Goal: Information Seeking & Learning: Learn about a topic

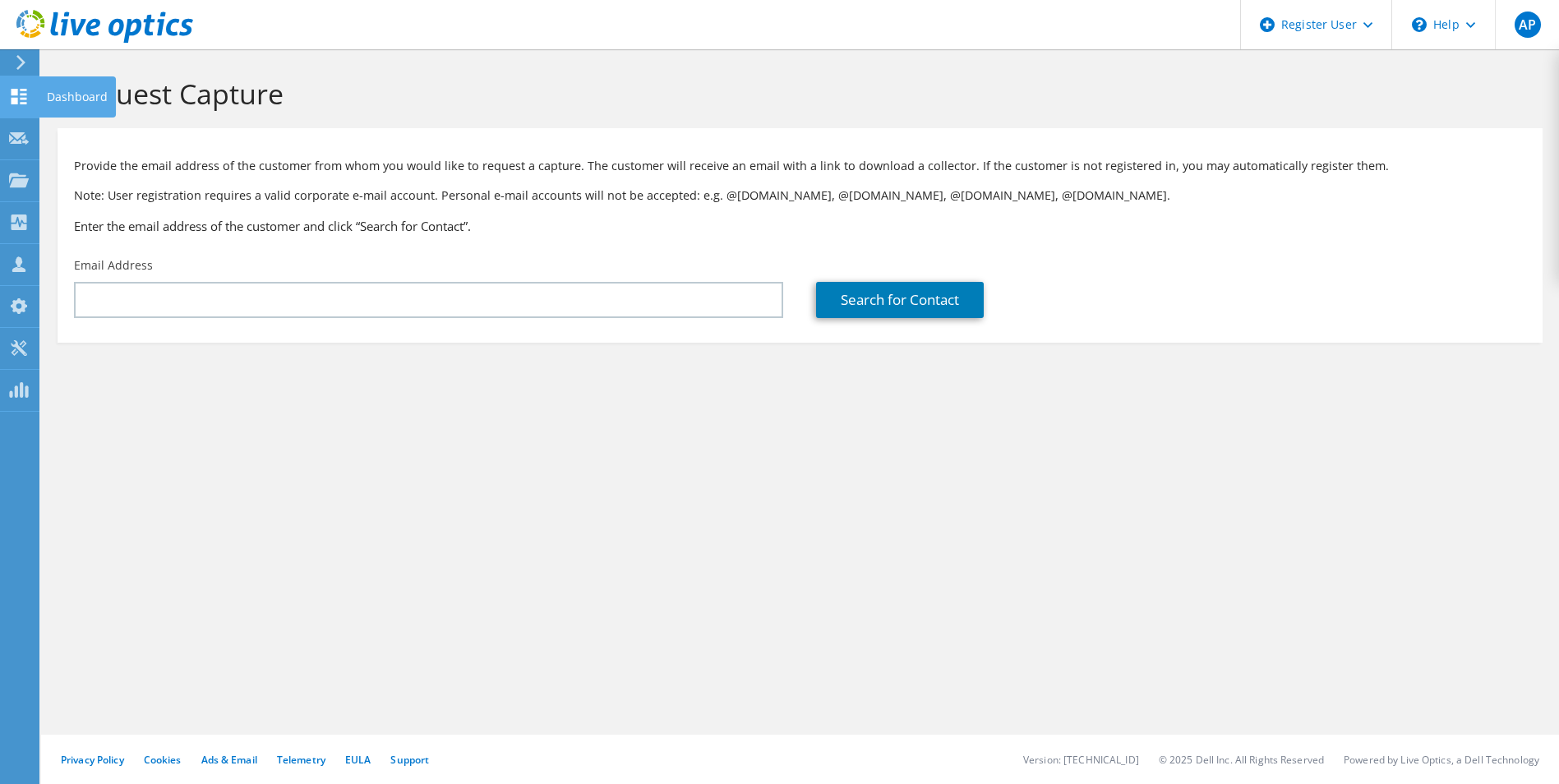
click at [15, 103] on use at bounding box center [19, 96] width 15 height 15
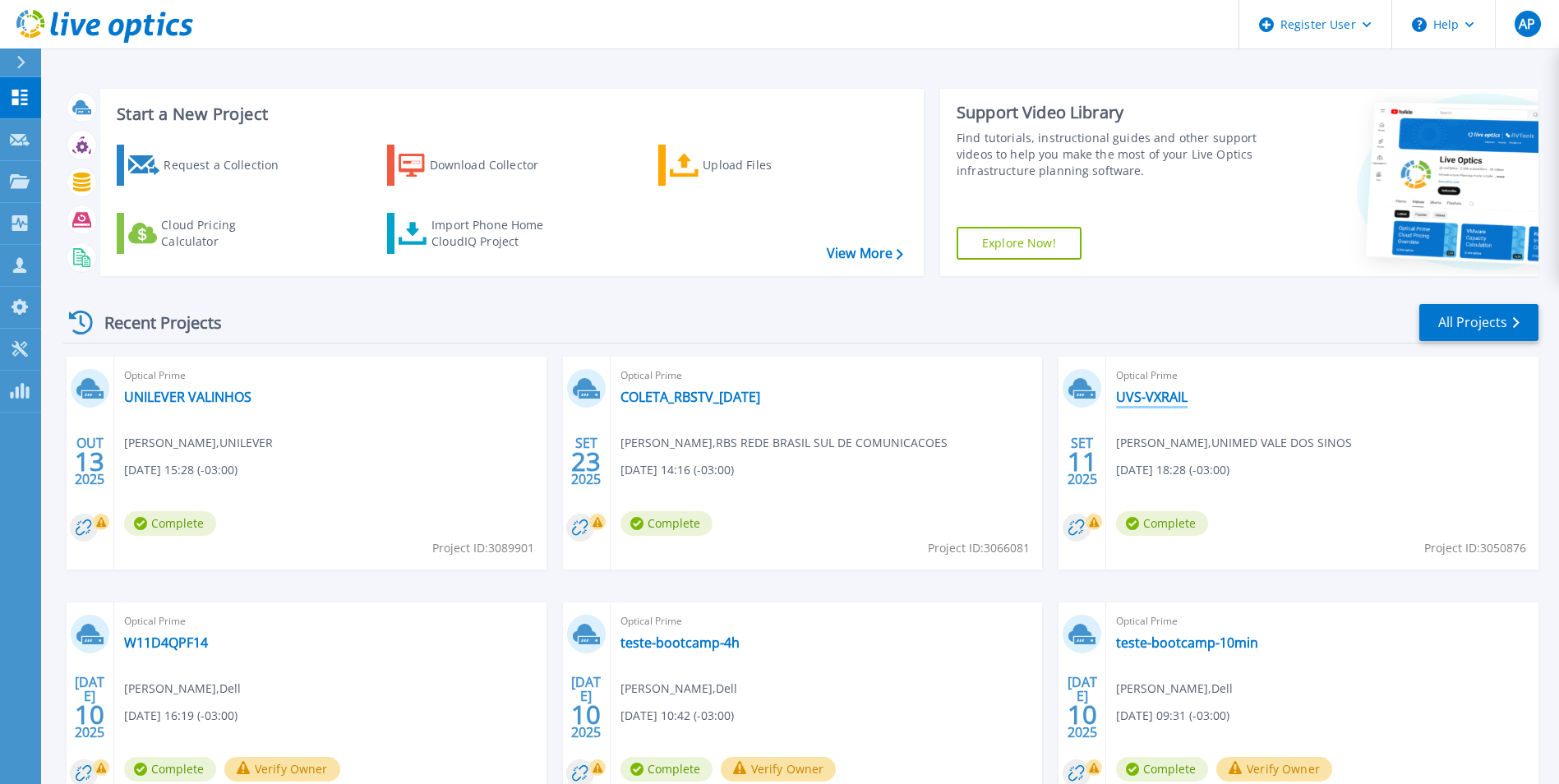
click at [1178, 394] on link "UVS-VXRAIL" at bounding box center [1151, 396] width 71 height 16
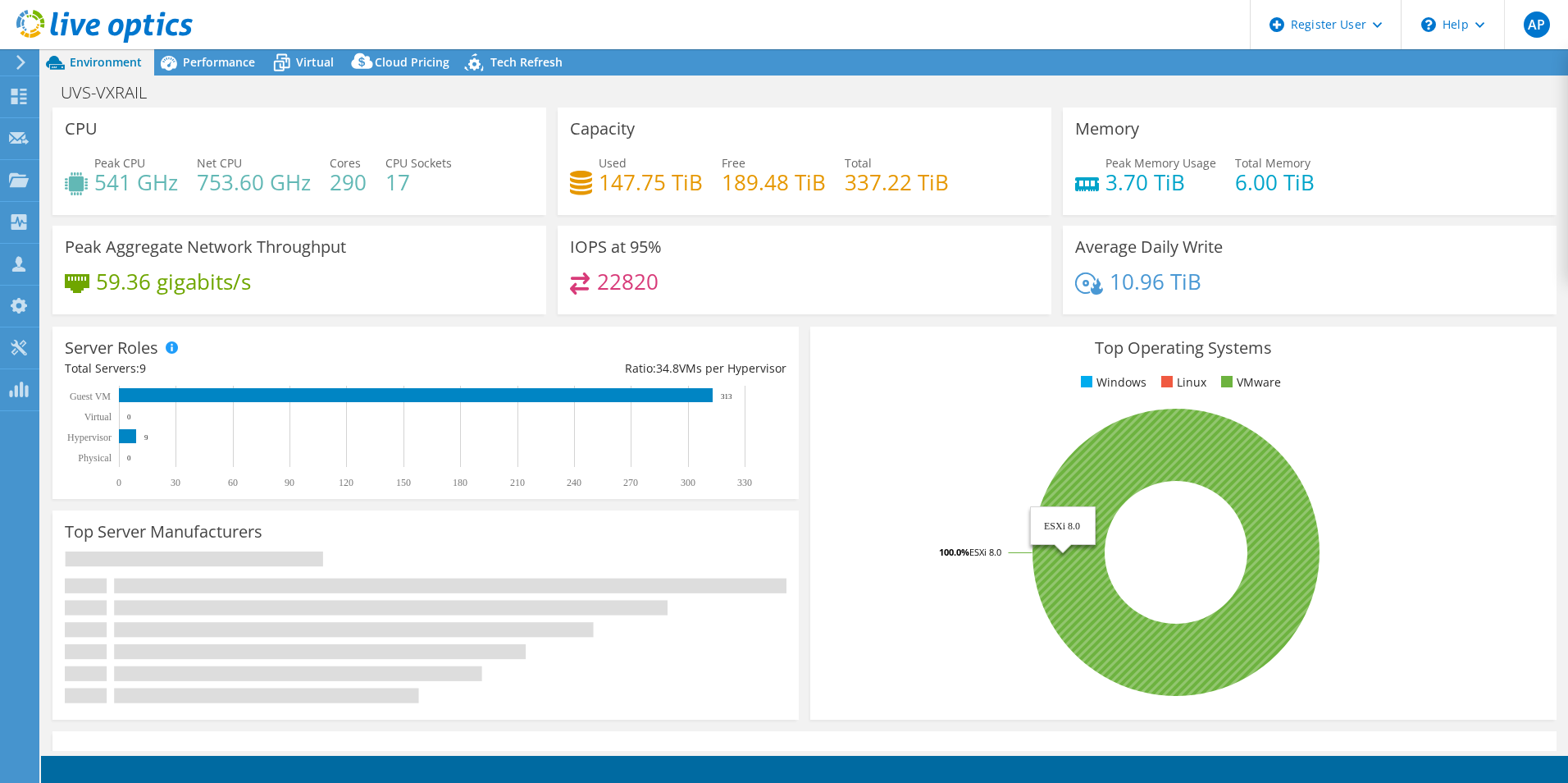
select select "USD"
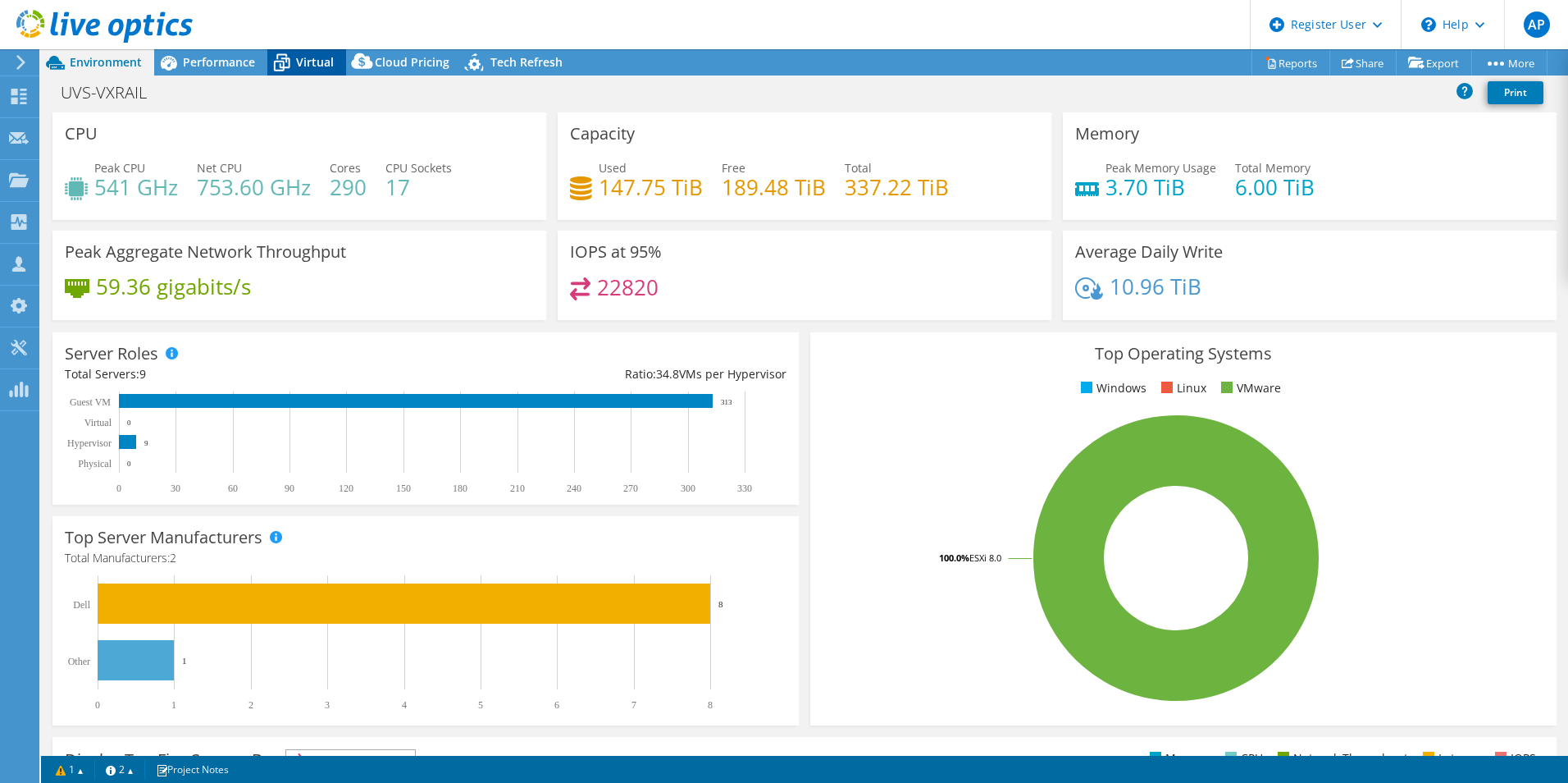
click at [312, 53] on div "Virtual" at bounding box center [307, 62] width 79 height 27
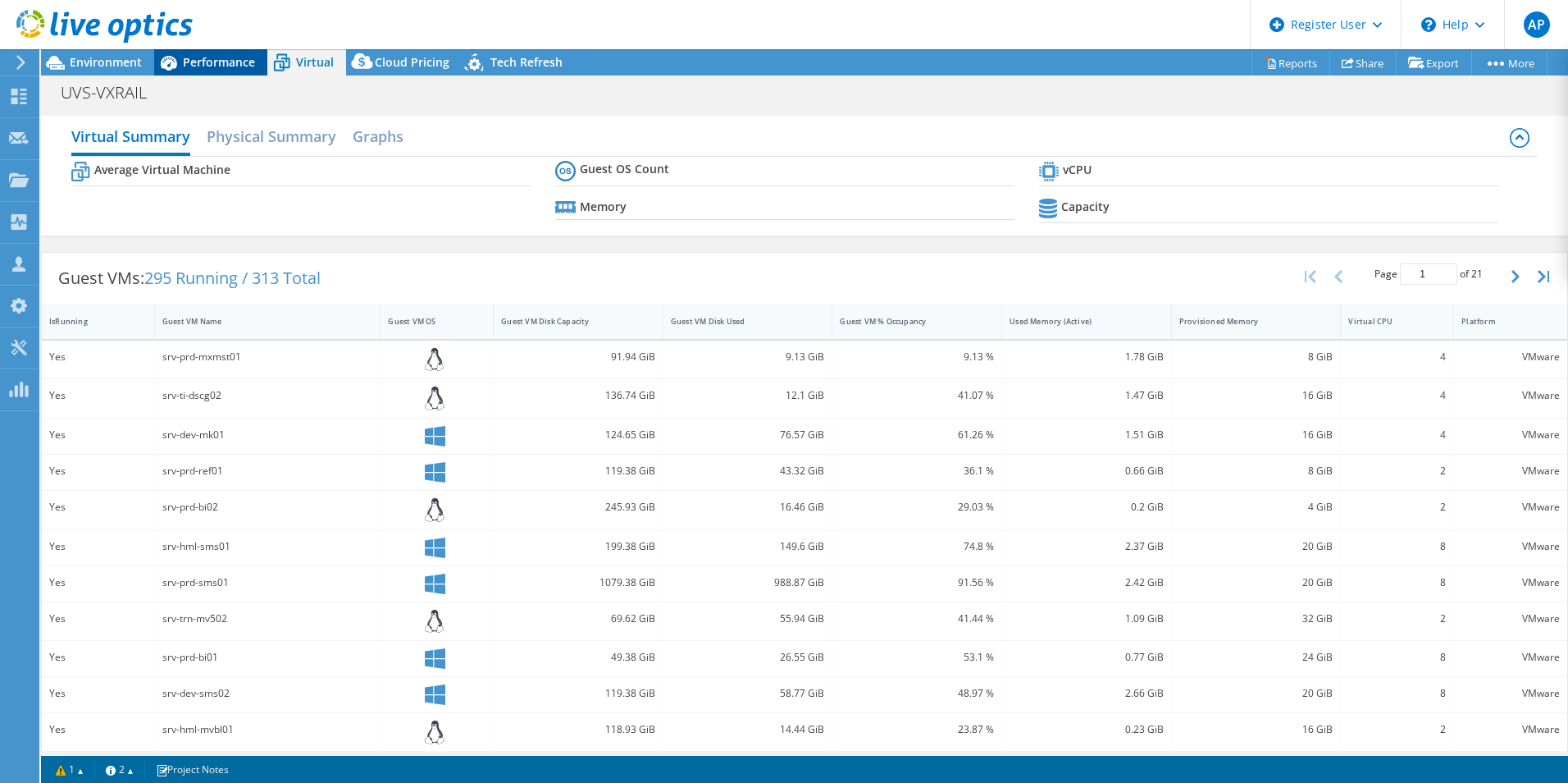
click at [225, 63] on span "Performance" at bounding box center [219, 62] width 72 height 15
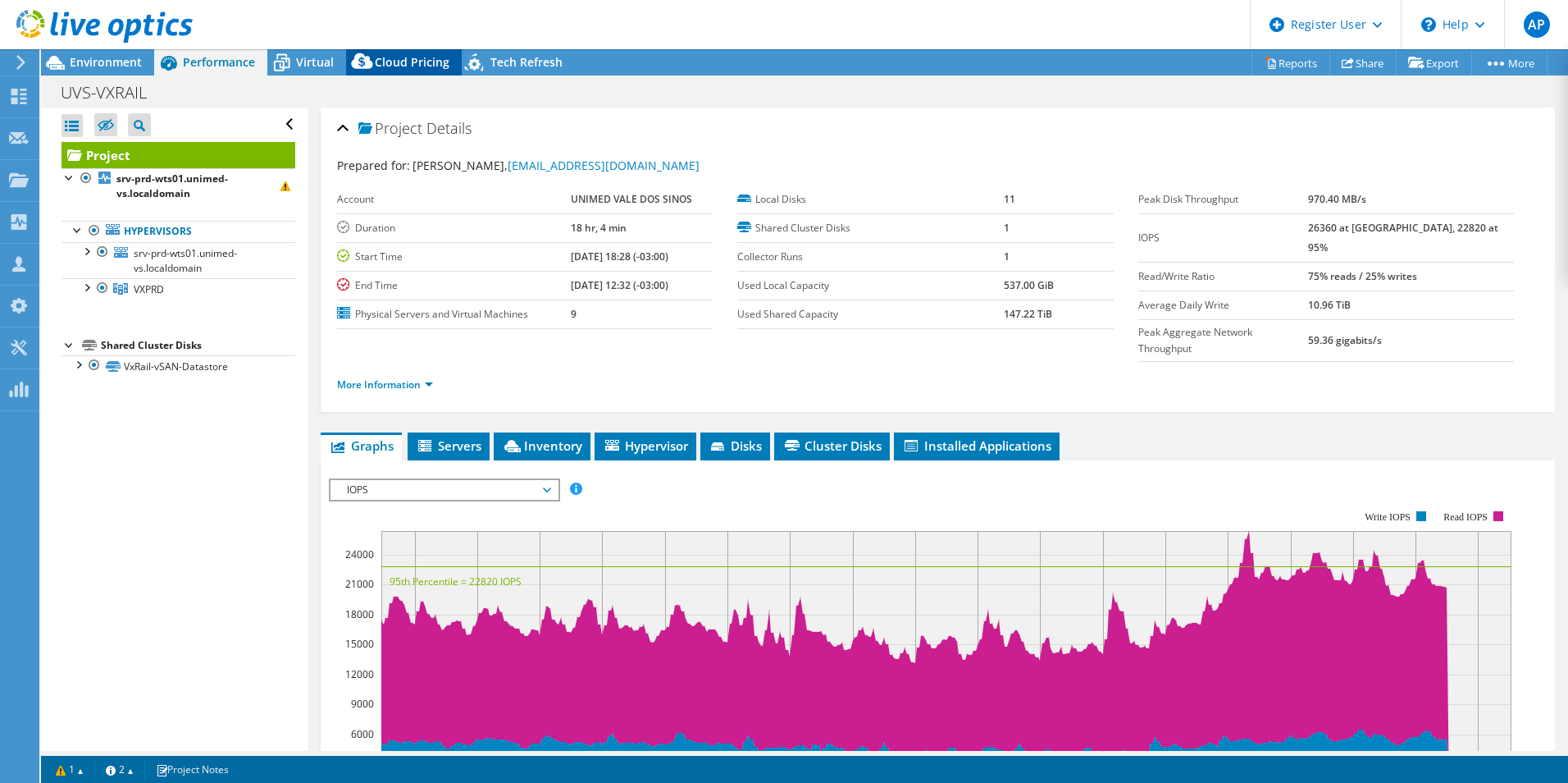
click at [385, 63] on span "Cloud Pricing" at bounding box center [412, 62] width 75 height 15
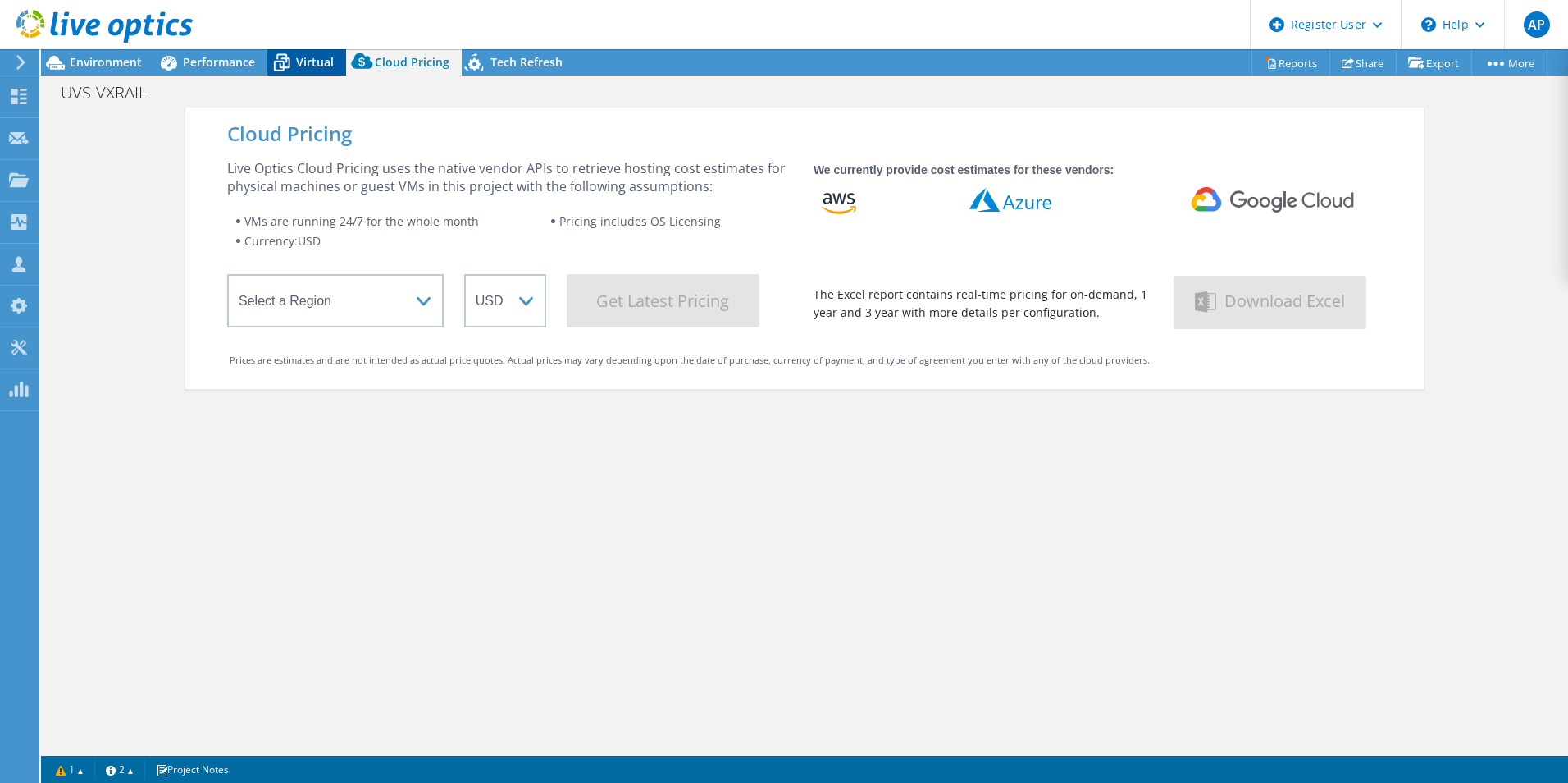
click at [307, 58] on span "Virtual" at bounding box center [315, 62] width 38 height 15
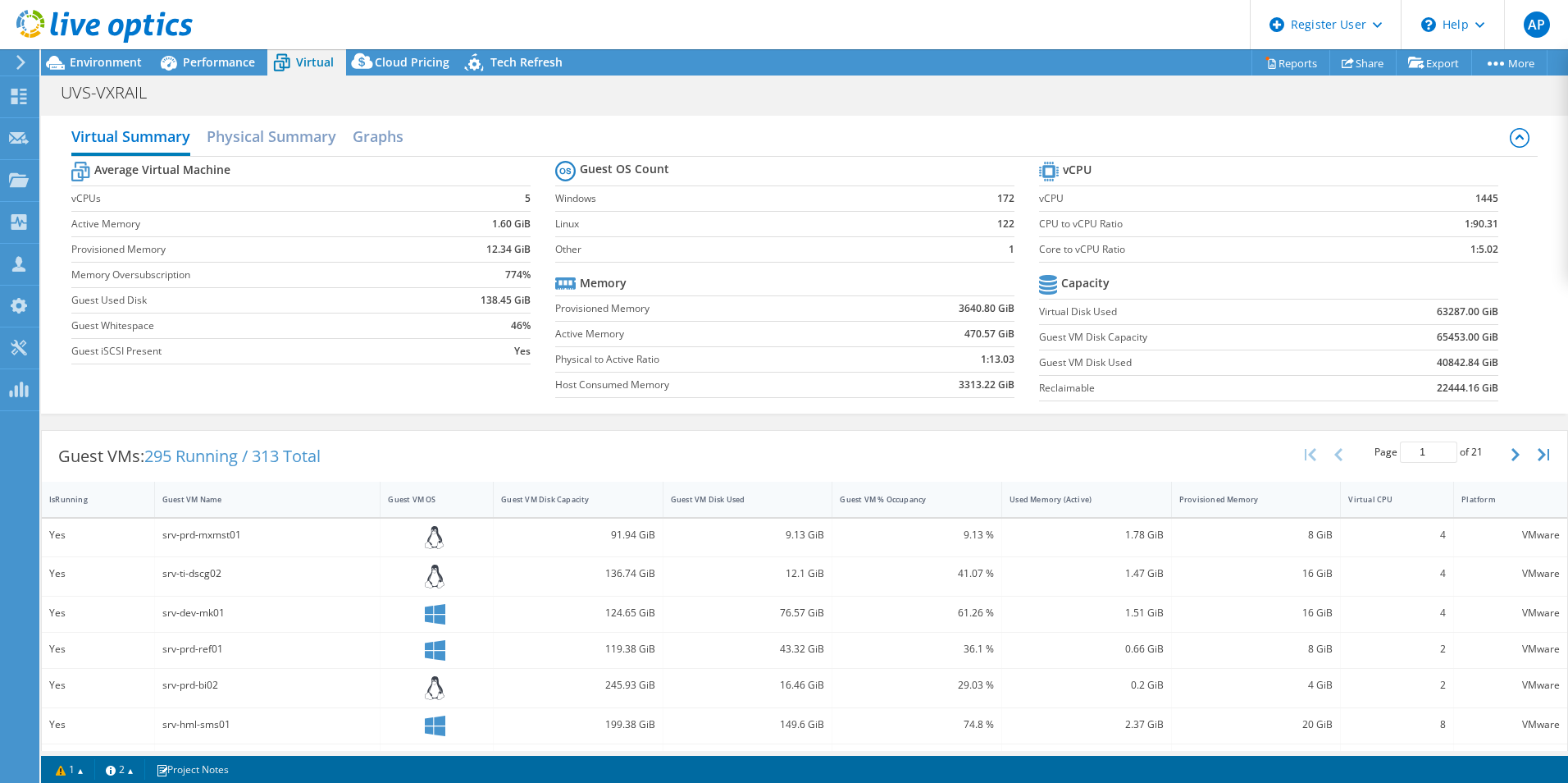
click at [130, 54] on div at bounding box center [96, 27] width 193 height 55
click at [140, 69] on span "Environment" at bounding box center [105, 62] width 72 height 15
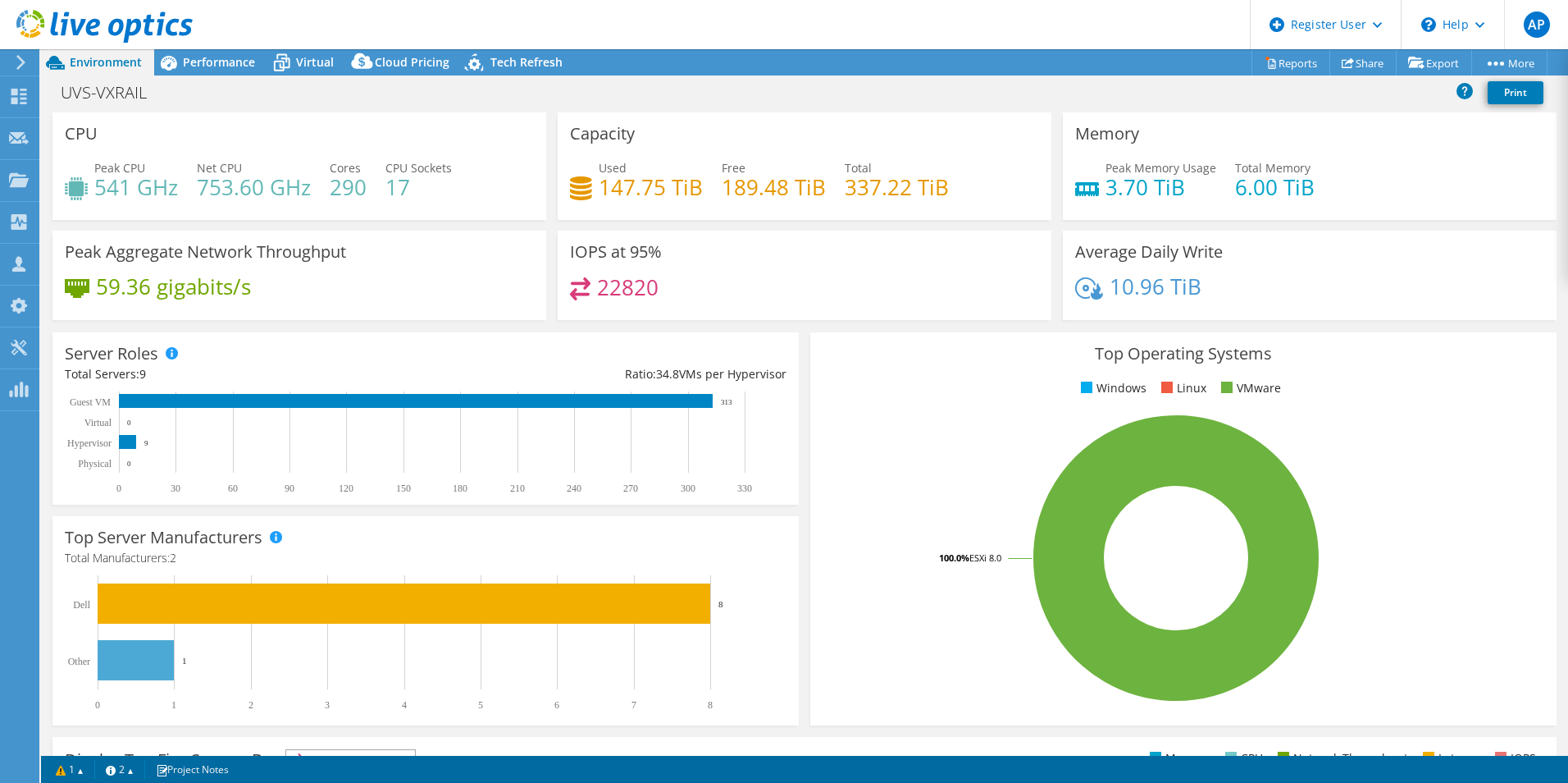
click at [128, 63] on span "Environment" at bounding box center [105, 62] width 72 height 15
drag, startPoint x: 315, startPoint y: 69, endPoint x: 272, endPoint y: 63, distance: 43.4
click at [314, 68] on span "Virtual" at bounding box center [315, 62] width 38 height 15
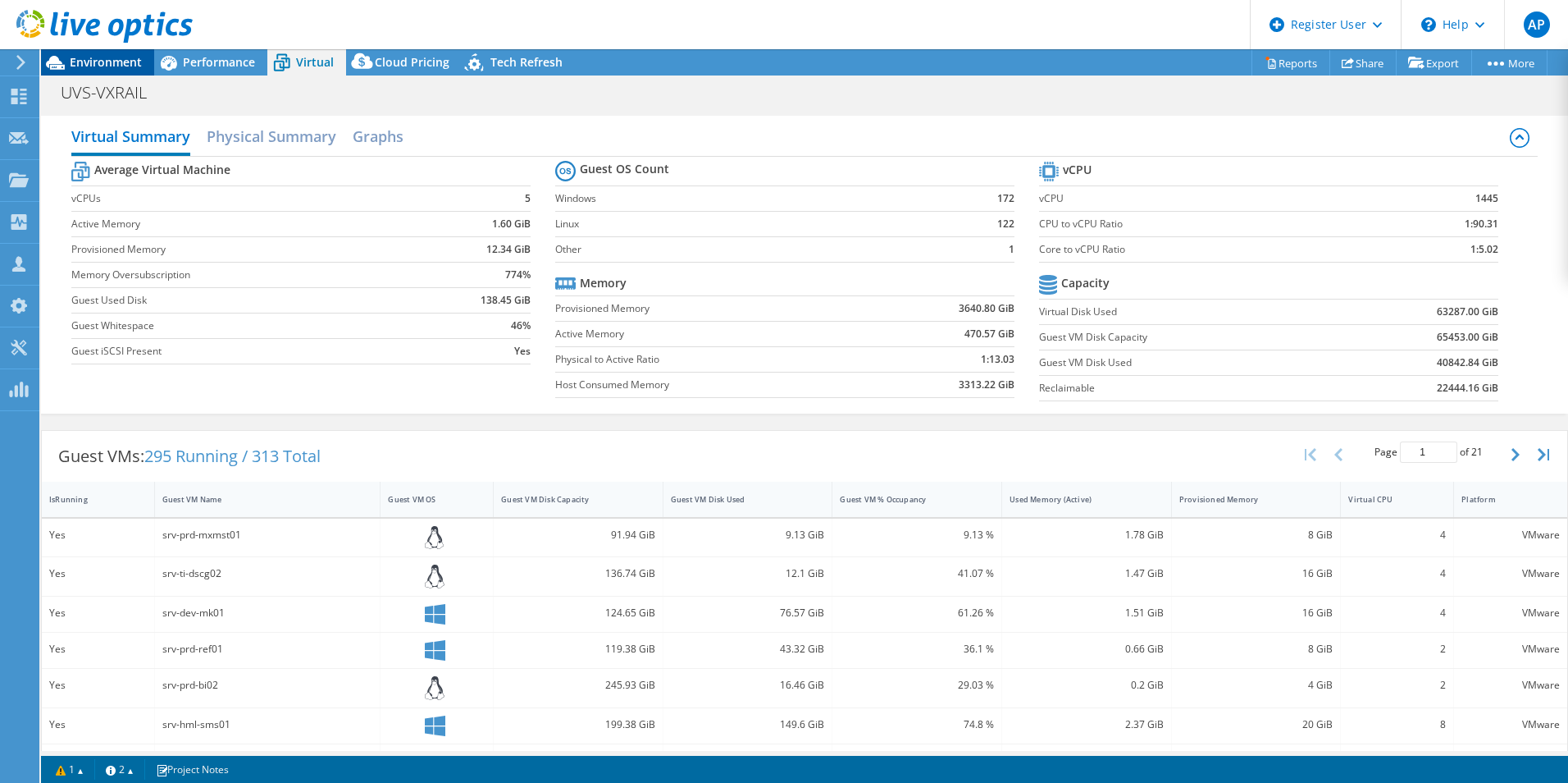
click at [134, 68] on span "Environment" at bounding box center [105, 62] width 72 height 15
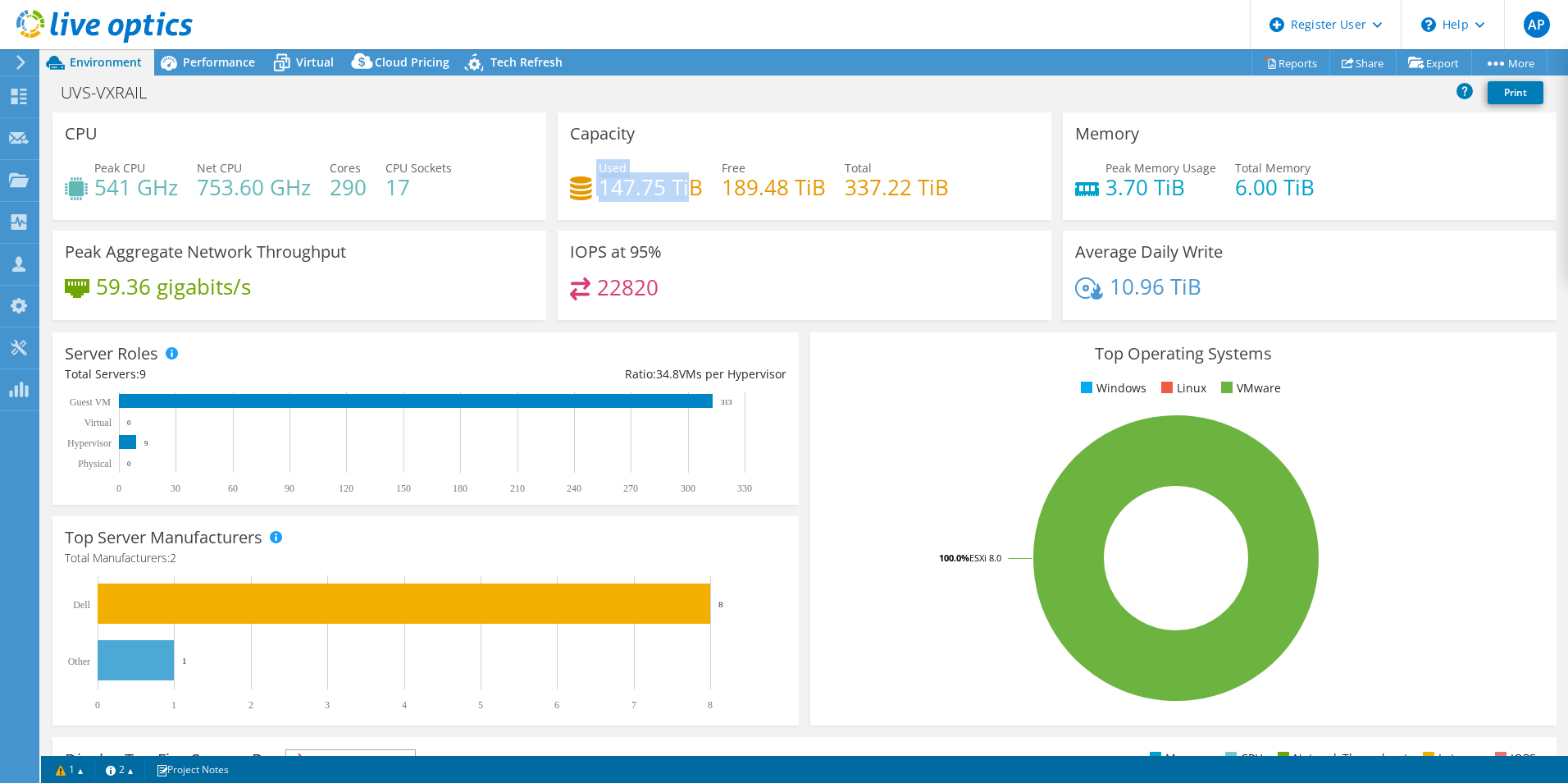
drag, startPoint x: 593, startPoint y: 188, endPoint x: 691, endPoint y: 193, distance: 98.1
click at [691, 193] on div "Used 147.75 TiB" at bounding box center [636, 177] width 133 height 37
drag, startPoint x: 691, startPoint y: 193, endPoint x: 671, endPoint y: 220, distance: 33.6
click at [671, 220] on div "Capacity Used 147.75 TiB Free 189.48 TiB Total 337.22 TiB" at bounding box center [805, 171] width 505 height 118
drag, startPoint x: 601, startPoint y: 193, endPoint x: 669, endPoint y: 185, distance: 68.5
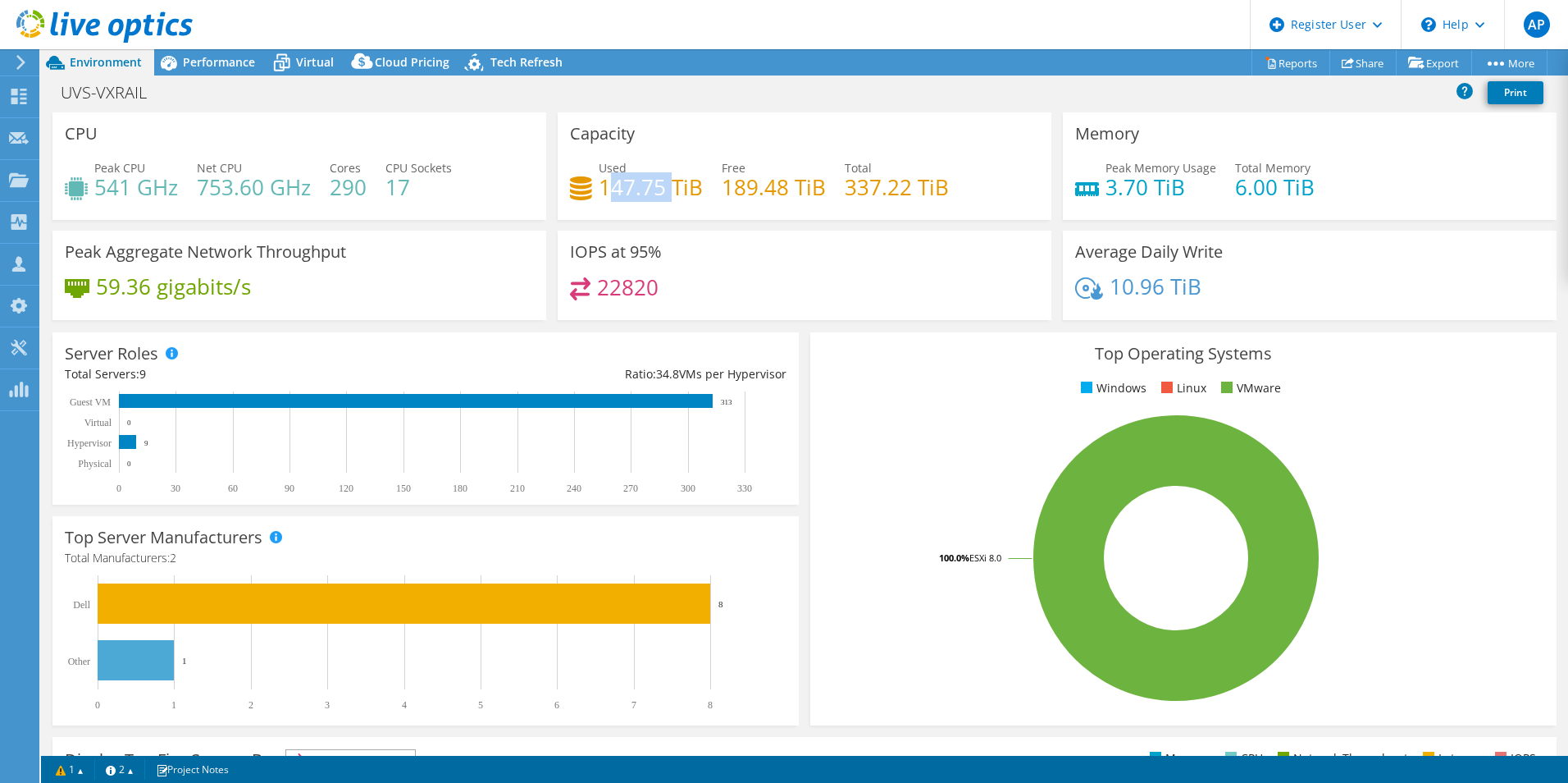
click at [669, 185] on h4 "147.75 TiB" at bounding box center [651, 187] width 104 height 18
drag, startPoint x: 669, startPoint y: 185, endPoint x: 581, endPoint y: 202, distance: 89.6
click at [581, 202] on div "Used 147.75 TiB Free 189.48 TiB Total 337.22 TiB" at bounding box center [805, 186] width 469 height 53
click at [290, 55] on icon at bounding box center [282, 63] width 29 height 29
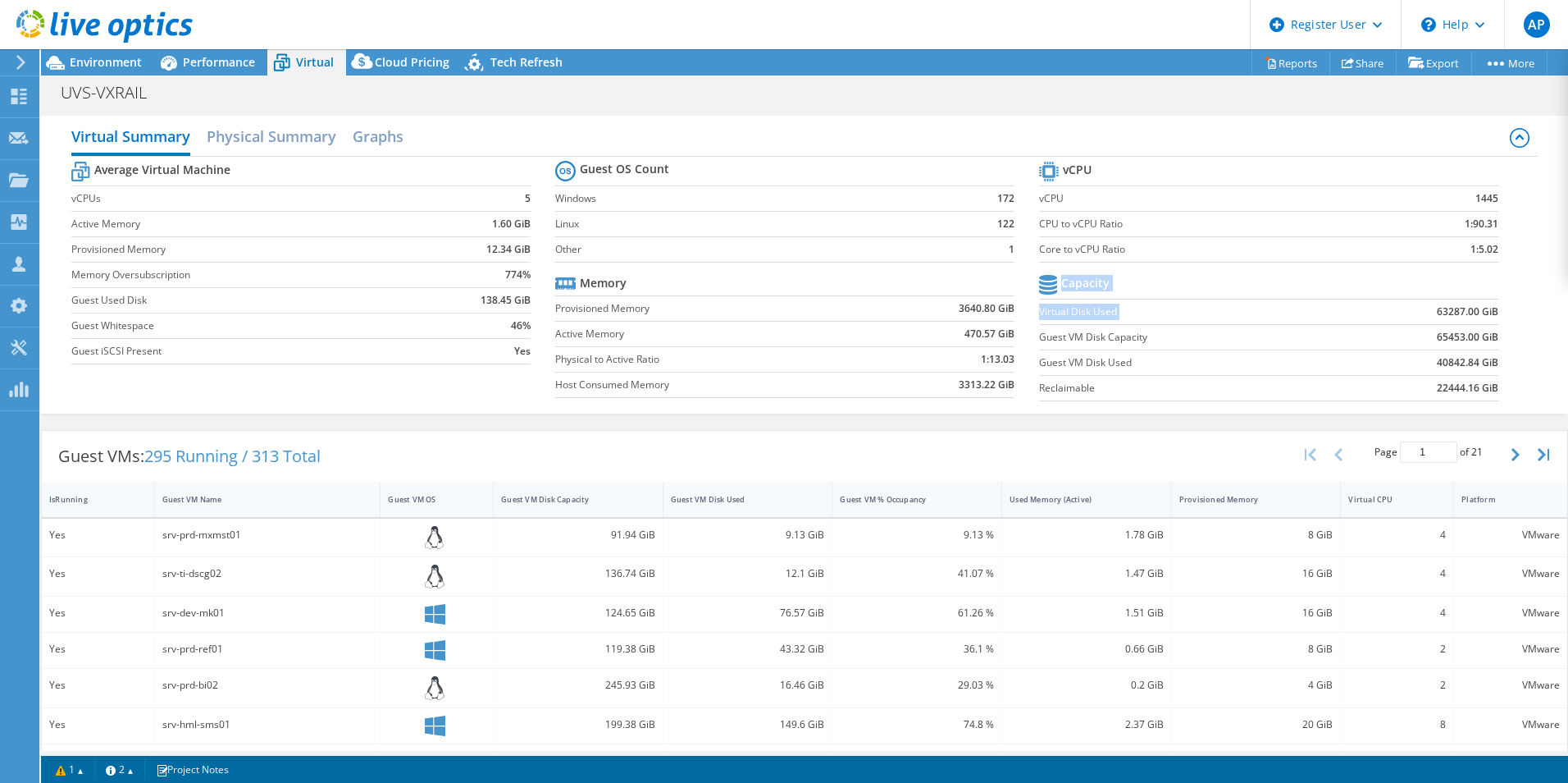
drag, startPoint x: 1426, startPoint y: 313, endPoint x: 1494, endPoint y: 310, distance: 68.1
click at [1496, 309] on section "vCPU vCPU 1445 CPU to vCPU Ratio 1:90.31 Core to vCPU Ratio 1:5.02 Capacity Vir…" at bounding box center [1281, 284] width 484 height 252
drag, startPoint x: 1494, startPoint y: 310, endPoint x: 1423, endPoint y: 315, distance: 71.2
click at [1423, 315] on td "63287.00 GiB" at bounding box center [1419, 312] width 159 height 26
click at [233, 71] on div "Performance" at bounding box center [211, 62] width 113 height 27
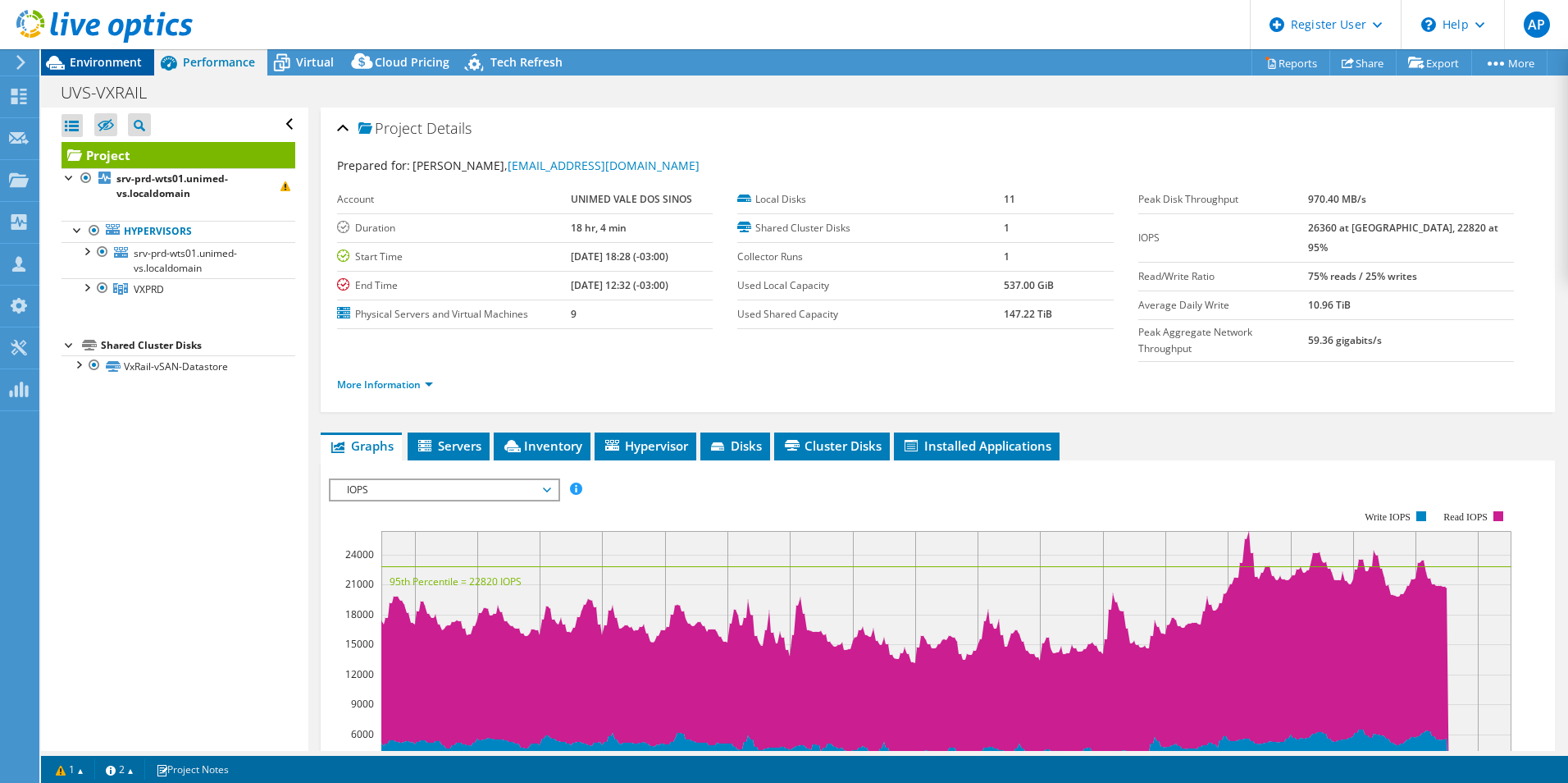
click at [127, 59] on span "Environment" at bounding box center [105, 62] width 72 height 15
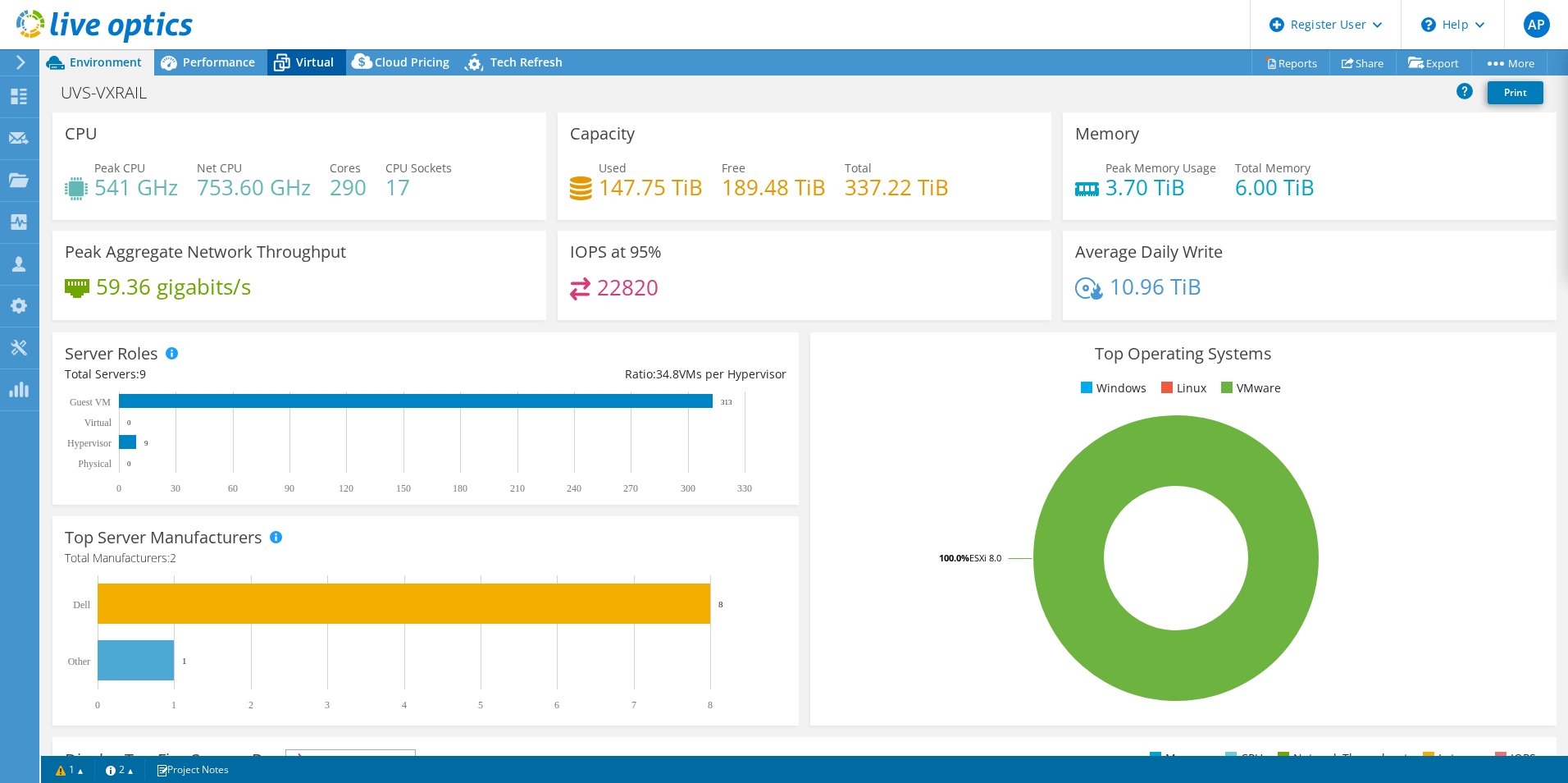
click at [319, 68] on span "Virtual" at bounding box center [315, 62] width 38 height 15
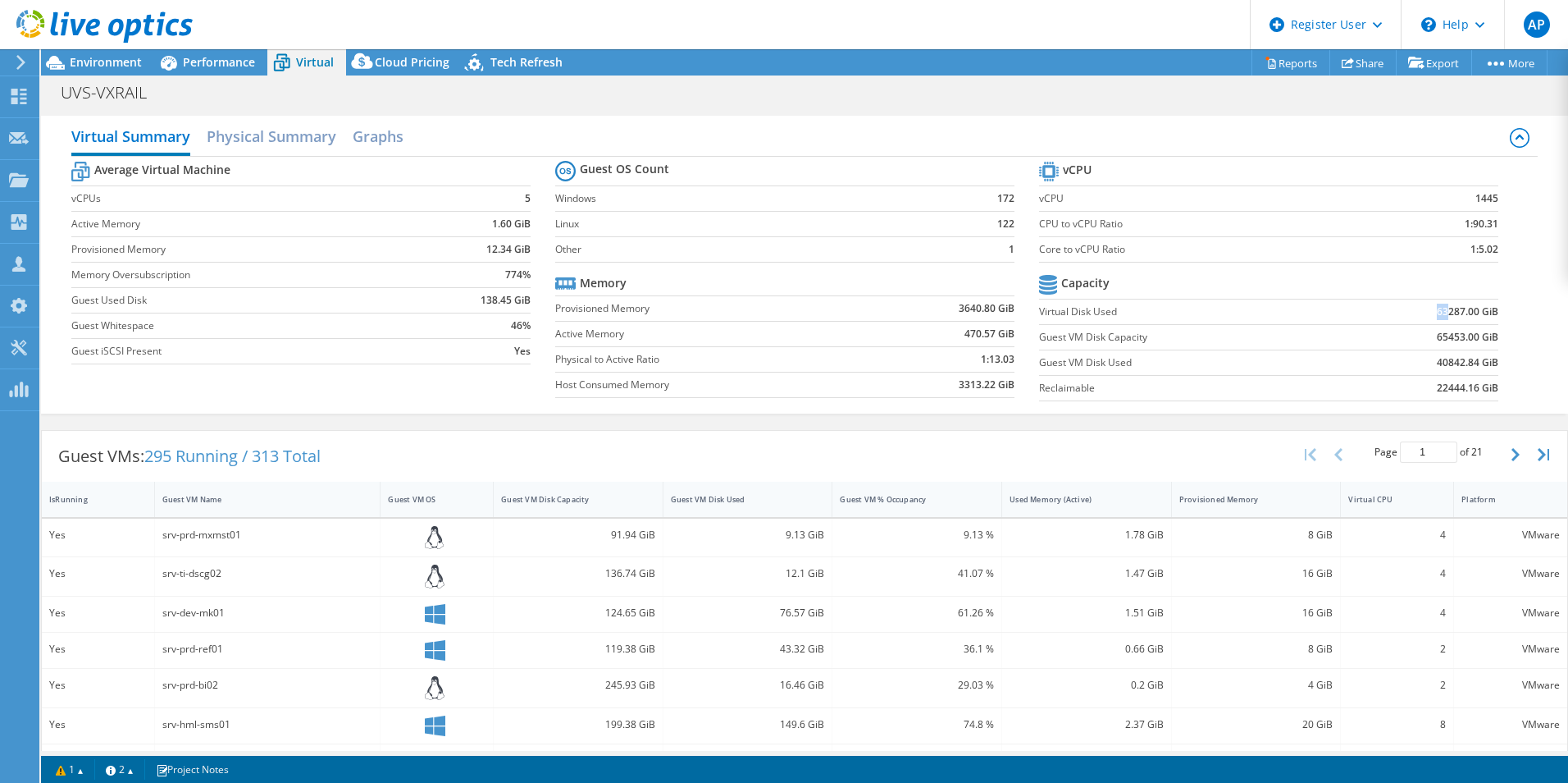
drag, startPoint x: 1427, startPoint y: 314, endPoint x: 1438, endPoint y: 319, distance: 12.1
click at [1438, 319] on b "63287.00 GiB" at bounding box center [1468, 311] width 62 height 16
click at [132, 69] on div "Environment" at bounding box center [98, 62] width 113 height 27
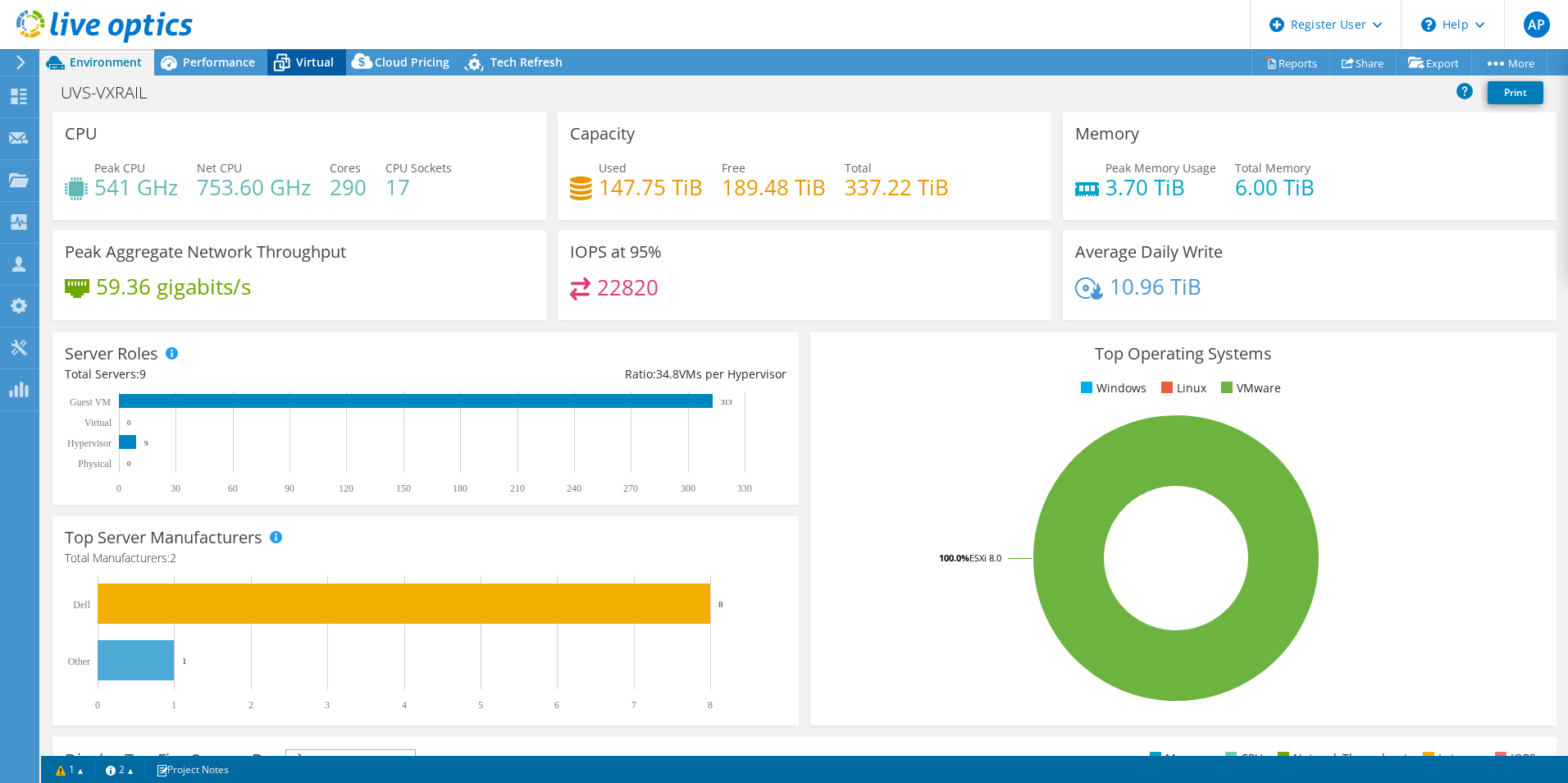
click at [322, 58] on span "Virtual" at bounding box center [315, 62] width 38 height 15
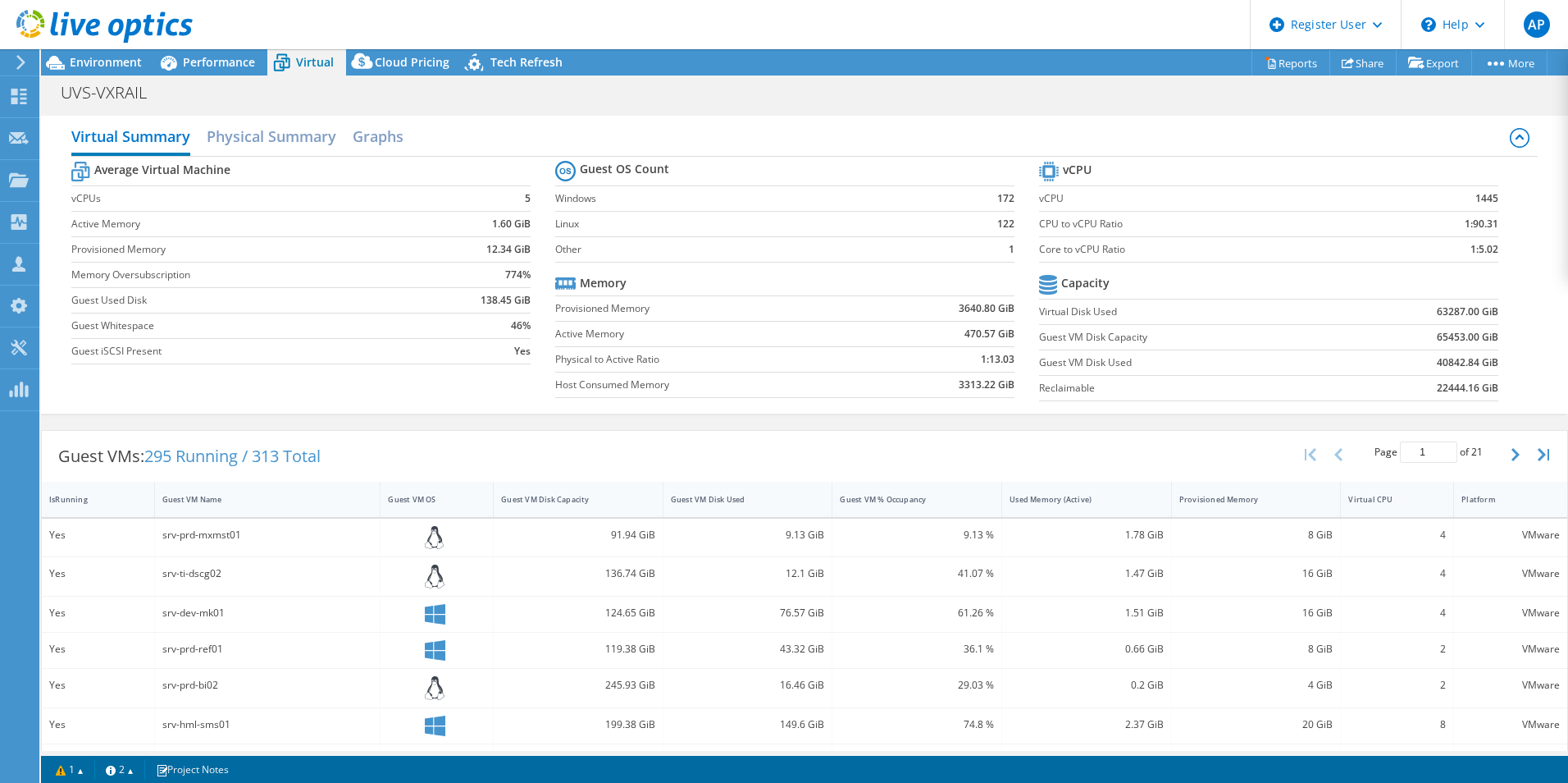
drag, startPoint x: 109, startPoint y: 62, endPoint x: 147, endPoint y: 38, distance: 44.9
click at [109, 61] on span "Environment" at bounding box center [105, 62] width 72 height 15
